Goal: Transaction & Acquisition: Purchase product/service

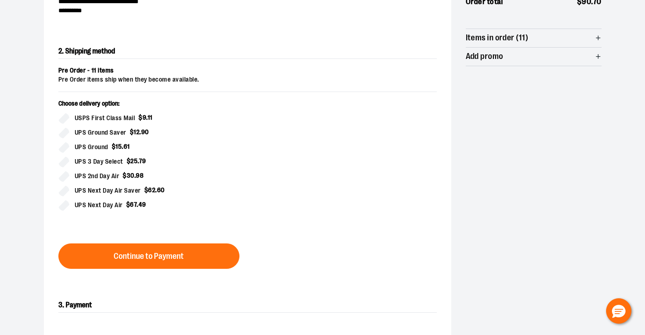
scroll to position [181, 0]
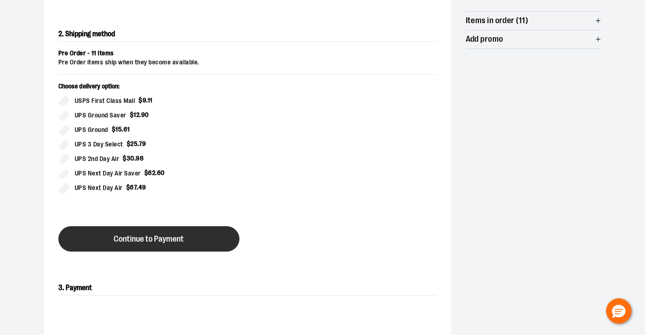
click at [111, 238] on button "Continue to Payment" at bounding box center [148, 238] width 181 height 25
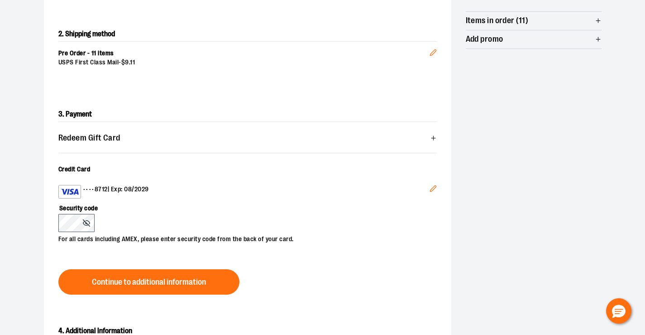
click at [30, 227] on div "**********" at bounding box center [322, 127] width 645 height 493
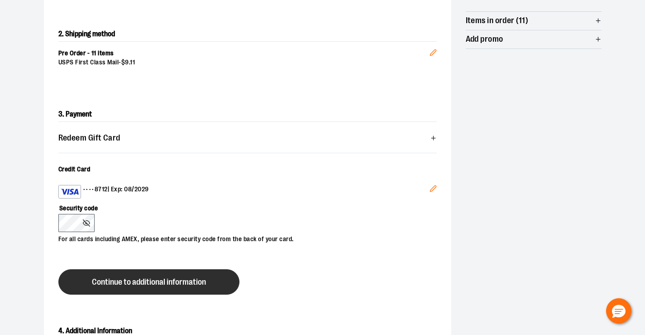
click at [143, 278] on span "Continue to additional information" at bounding box center [149, 282] width 114 height 9
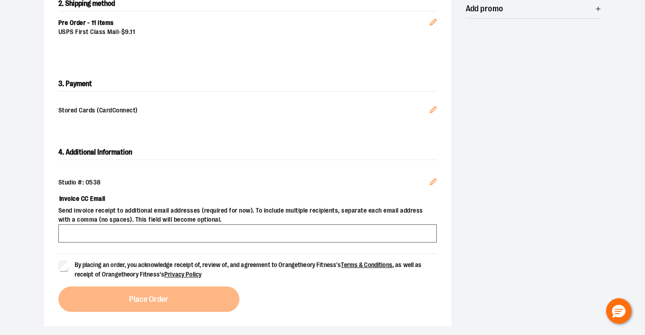
scroll to position [226, 0]
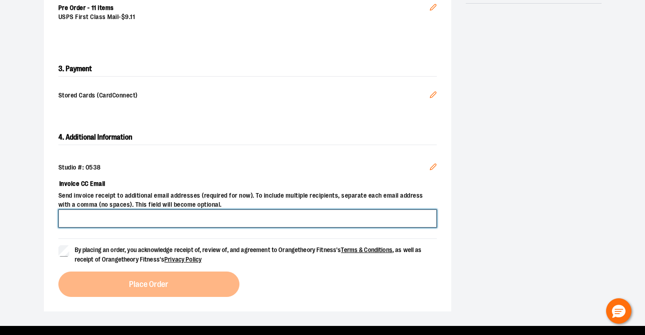
click at [91, 220] on input "Invoice CC Email" at bounding box center [247, 218] width 378 height 18
type input "**********"
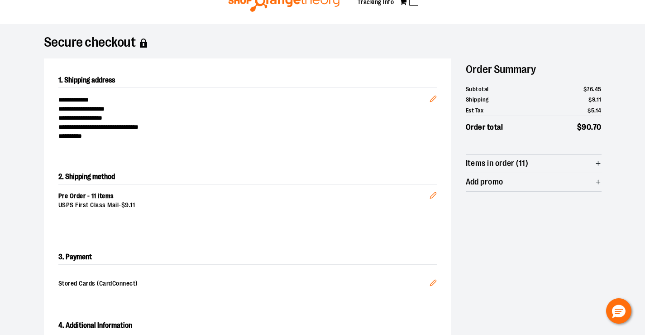
scroll to position [91, 0]
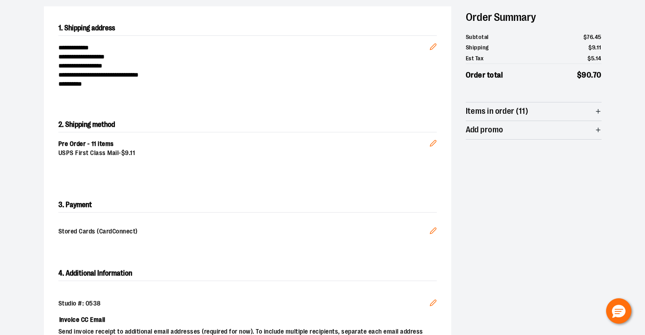
click at [549, 101] on div "Order Summary Subtotal $ 76 . 45 Shipping $ 9 . 11 Est Tax $ 5 . 14 Order total…" at bounding box center [534, 72] width 136 height 133
click at [549, 106] on span "Items in order (11)" at bounding box center [534, 111] width 136 height 18
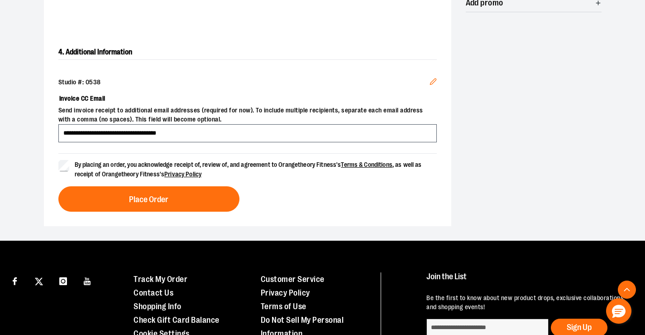
scroll to position [436, 0]
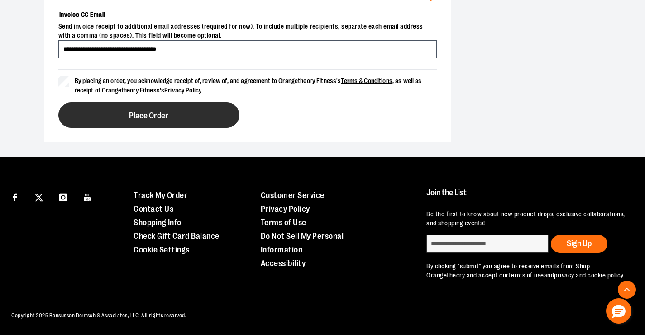
click at [161, 121] on button "Place Order" at bounding box center [148, 114] width 181 height 25
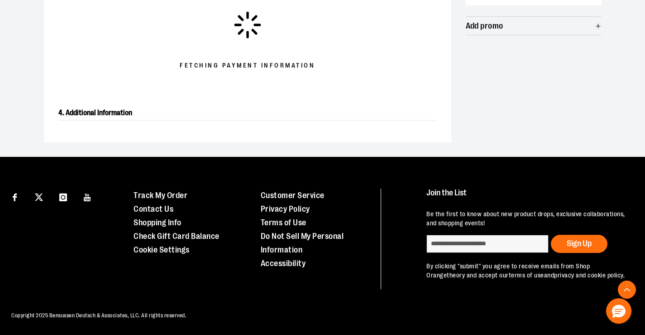
scroll to position [161, 0]
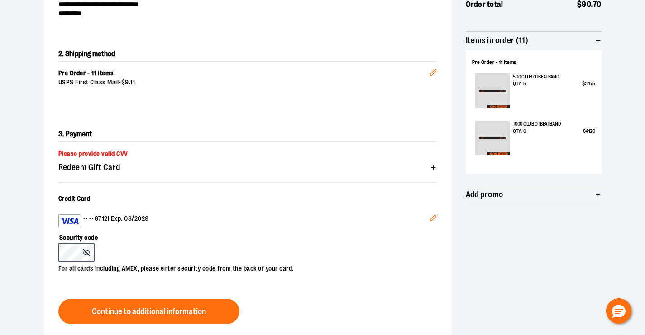
click at [44, 254] on div "3. Payment Please provide valid CVV Redeem Gift Card Card number * Pin number *…" at bounding box center [247, 225] width 407 height 226
click at [91, 251] on button at bounding box center [88, 252] width 10 height 7
click at [96, 250] on div "Security code For all cards including AMEX, please enter security code from the…" at bounding box center [242, 250] width 369 height 45
click at [86, 250] on icon at bounding box center [86, 252] width 7 height 7
click at [37, 257] on div "**********" at bounding box center [322, 152] width 579 height 502
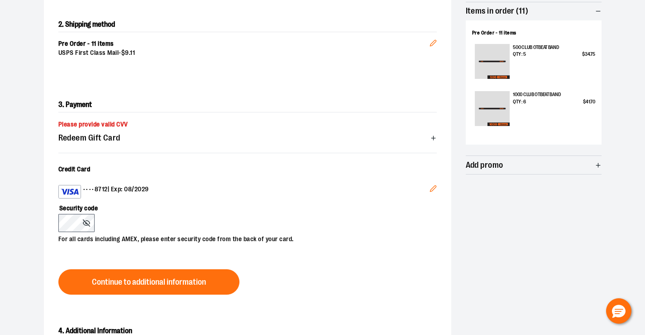
scroll to position [206, 0]
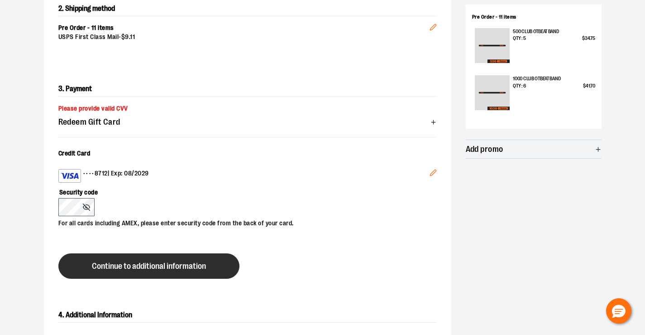
click at [105, 262] on span "Continue to additional information" at bounding box center [149, 266] width 114 height 9
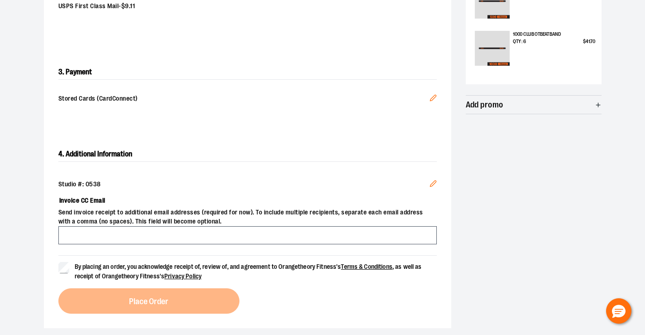
scroll to position [266, 0]
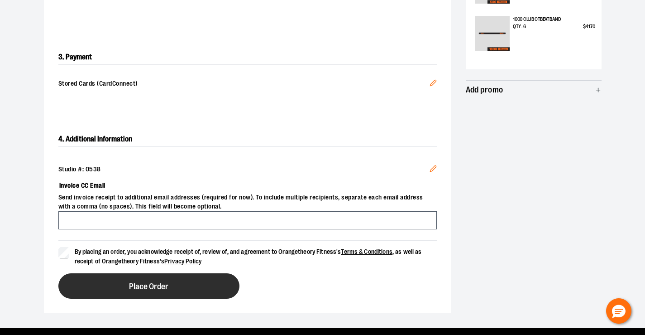
click at [150, 284] on span "Place Order" at bounding box center [148, 286] width 39 height 9
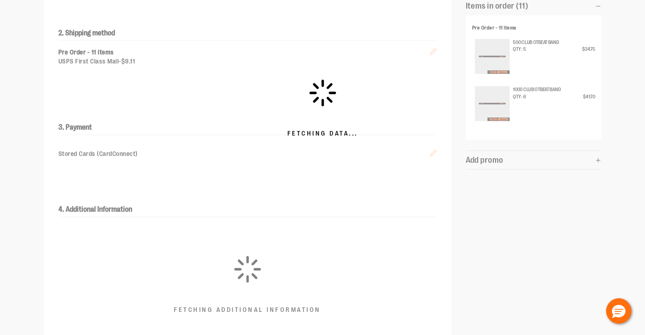
scroll to position [226, 0]
